Goal: Task Accomplishment & Management: Use online tool/utility

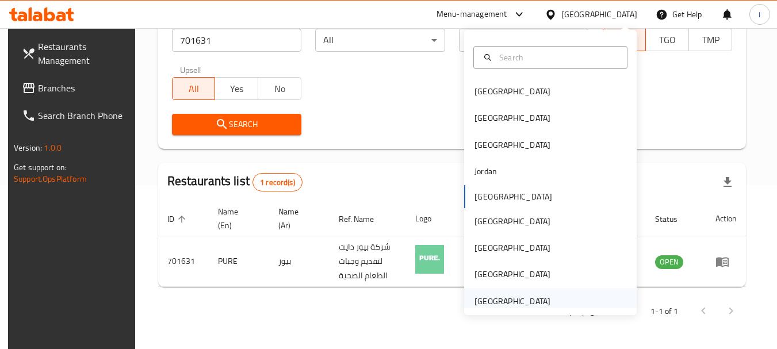
click at [508, 301] on div "[GEOGRAPHIC_DATA]" at bounding box center [512, 301] width 76 height 13
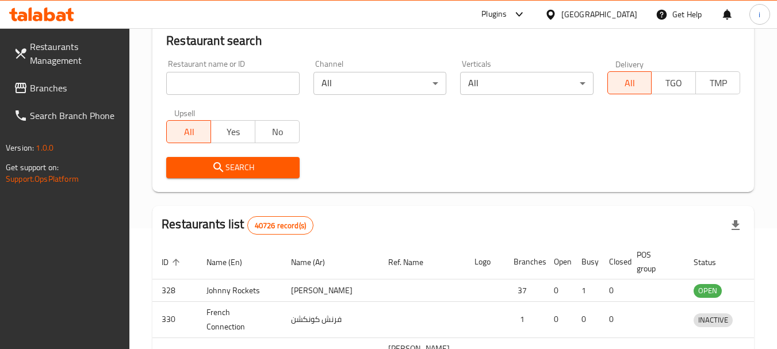
scroll to position [164, 0]
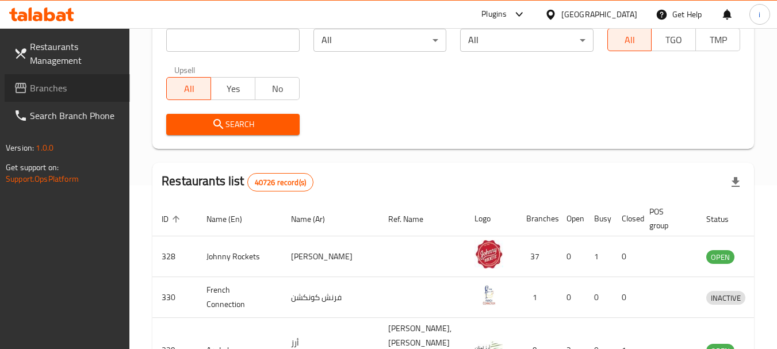
click at [67, 91] on span "Branches" at bounding box center [75, 88] width 91 height 14
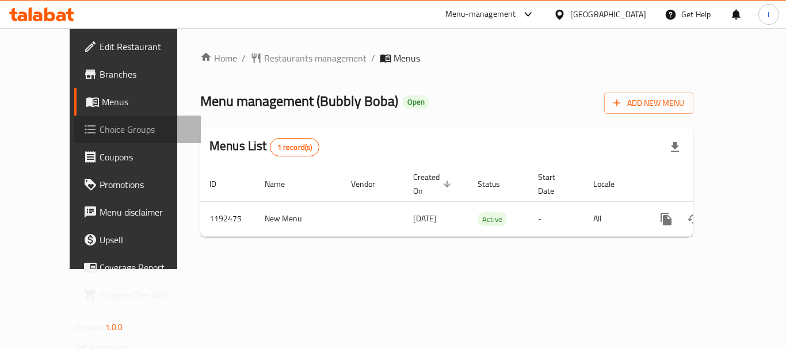
click at [99, 131] on span "Choice Groups" at bounding box center [145, 130] width 92 height 14
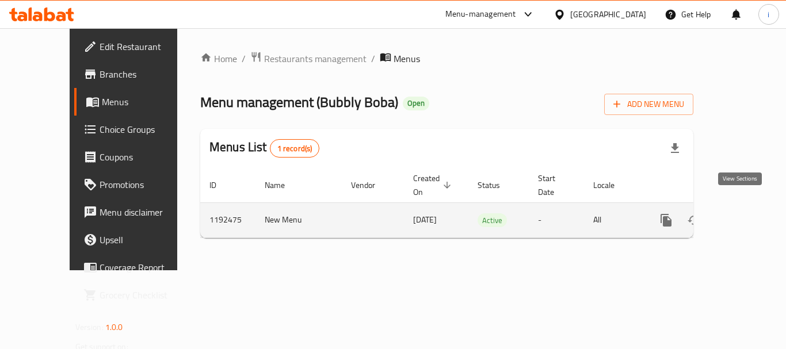
click at [744, 215] on icon "enhanced table" at bounding box center [749, 220] width 10 height 10
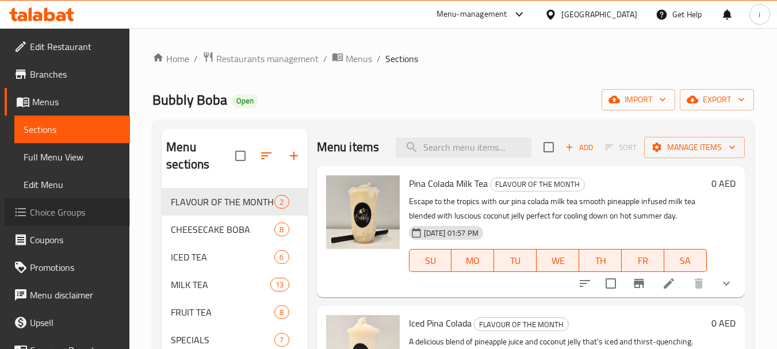
click at [68, 212] on span "Choice Groups" at bounding box center [75, 212] width 91 height 14
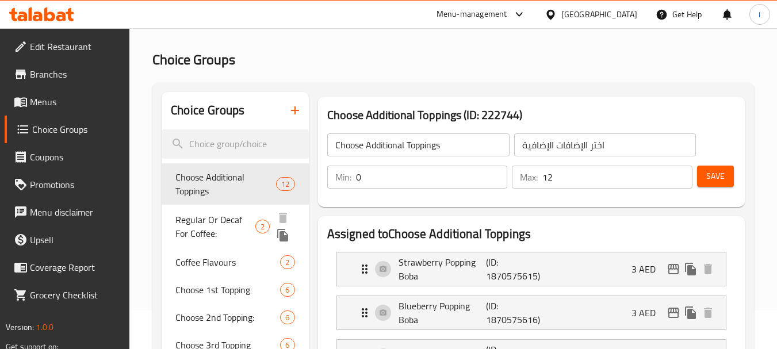
scroll to position [58, 0]
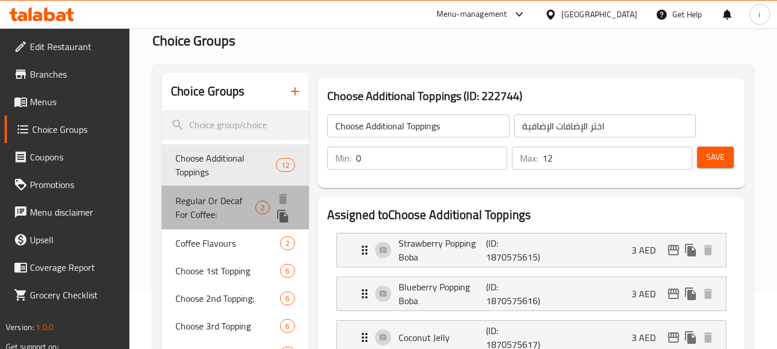
click at [206, 213] on span "Regular Or Decaf For Coffee:" at bounding box center [215, 208] width 80 height 28
type input "Regular Or Decaf For Coffee:"
type input "عادية أو منزوعة الكافيين للقهوة:"
type input "1"
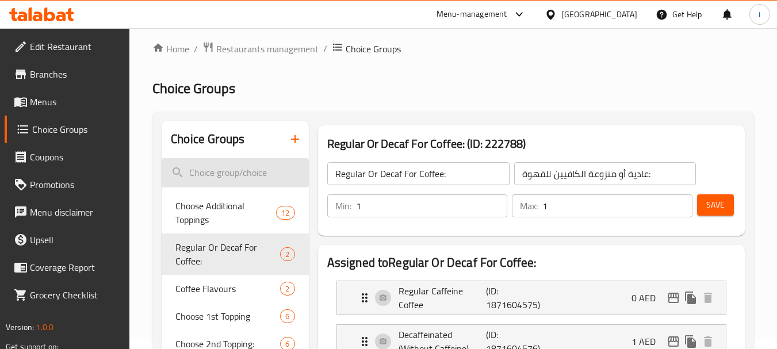
scroll to position [0, 0]
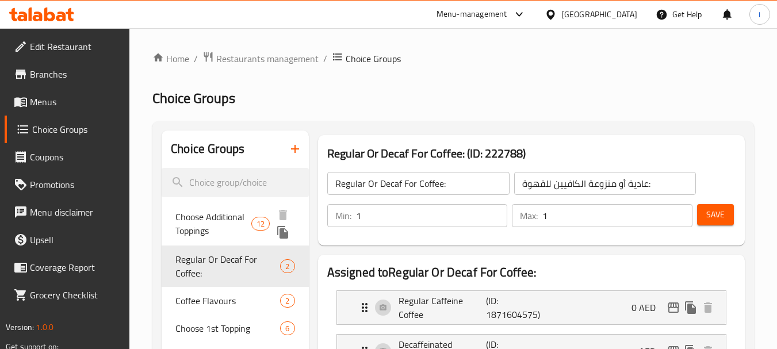
click at [215, 216] on span "Choose Additional Toppings" at bounding box center [213, 224] width 76 height 28
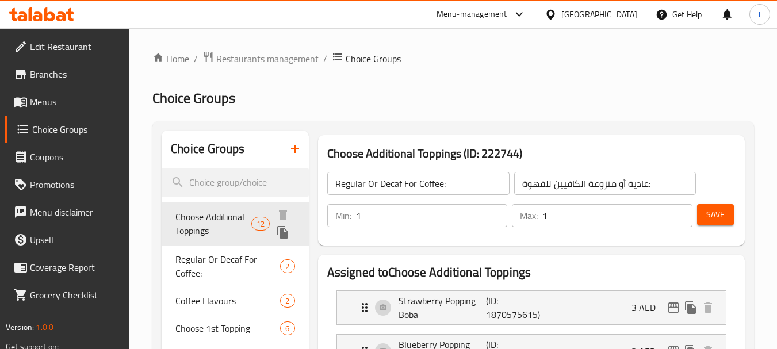
type input "Choose Additional Toppings"
type input "اختر الإضافات الإضافية"
type input "0"
type input "12"
